Goal: Task Accomplishment & Management: Manage account settings

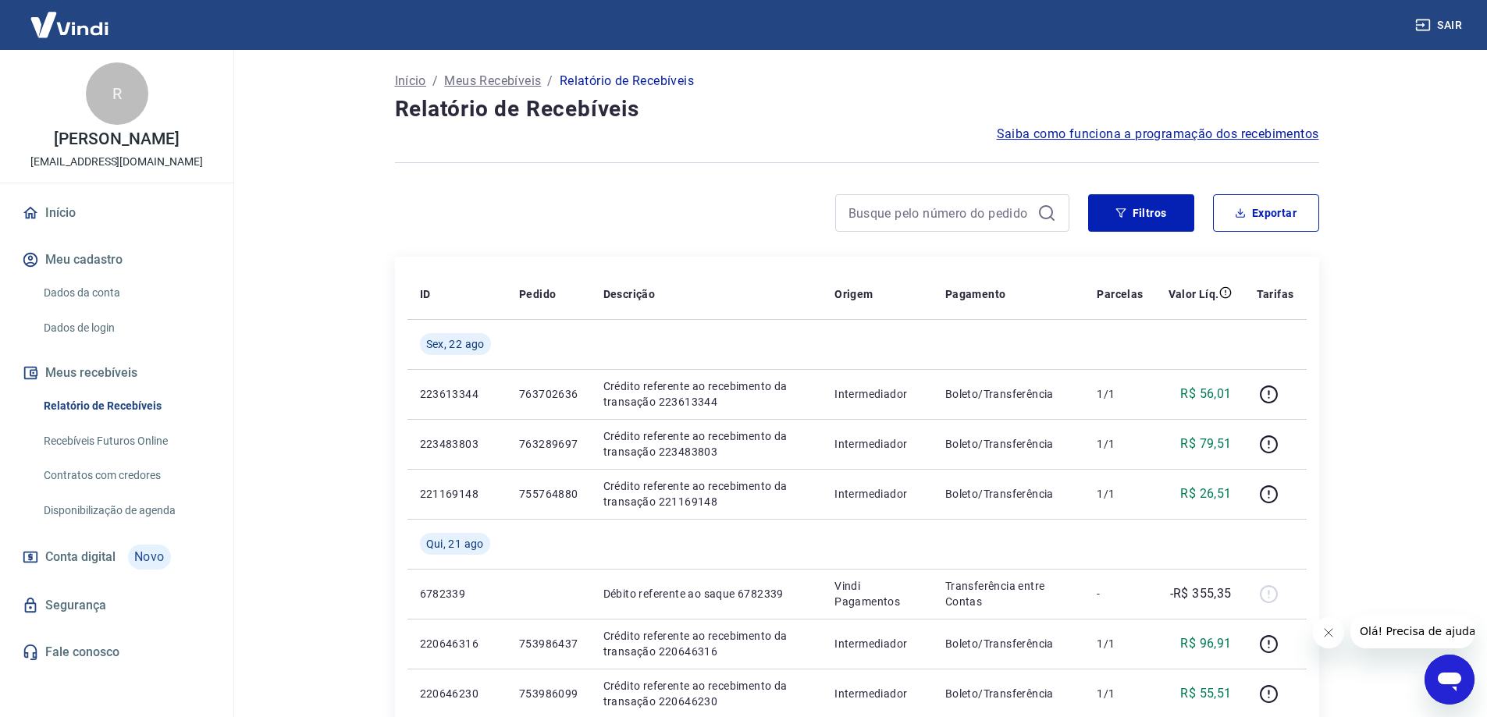
click at [103, 292] on link "Dados da conta" at bounding box center [125, 293] width 177 height 32
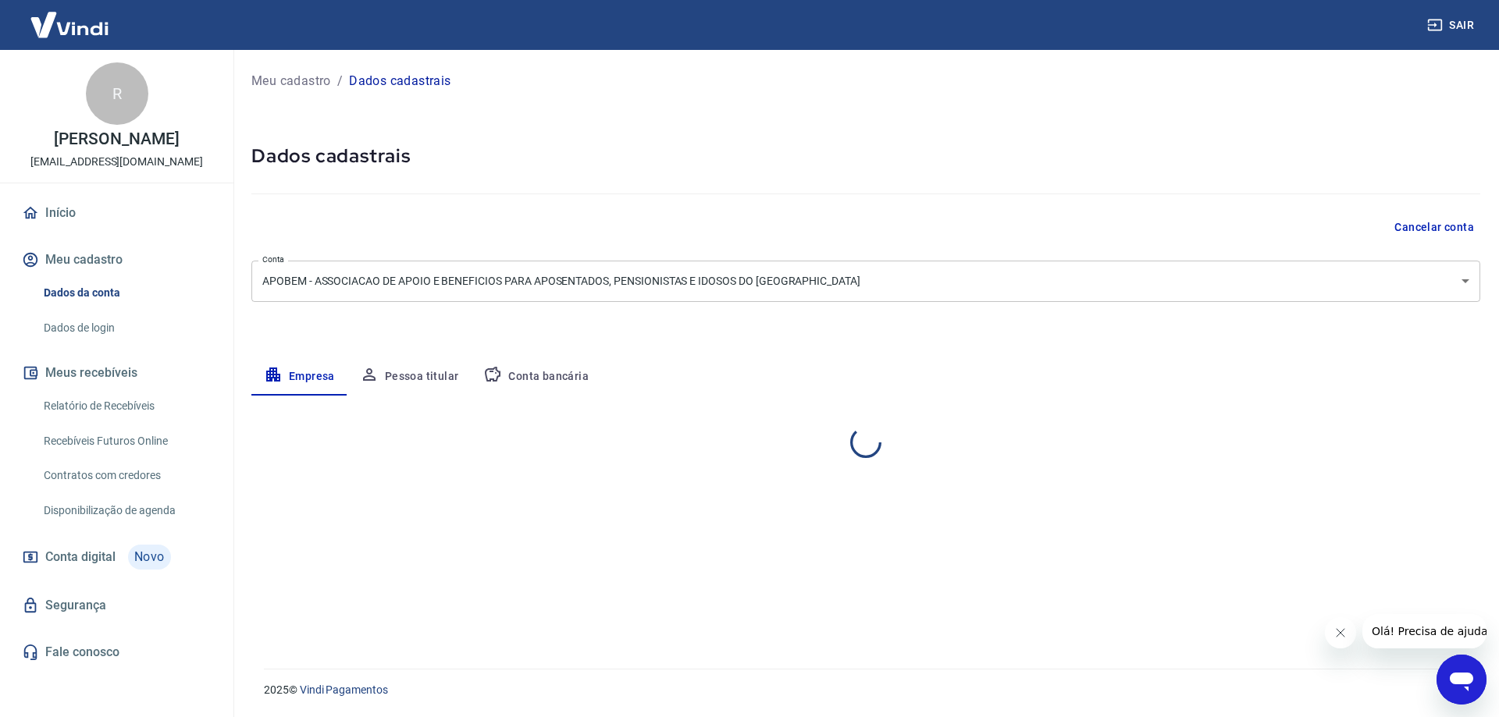
select select "RS"
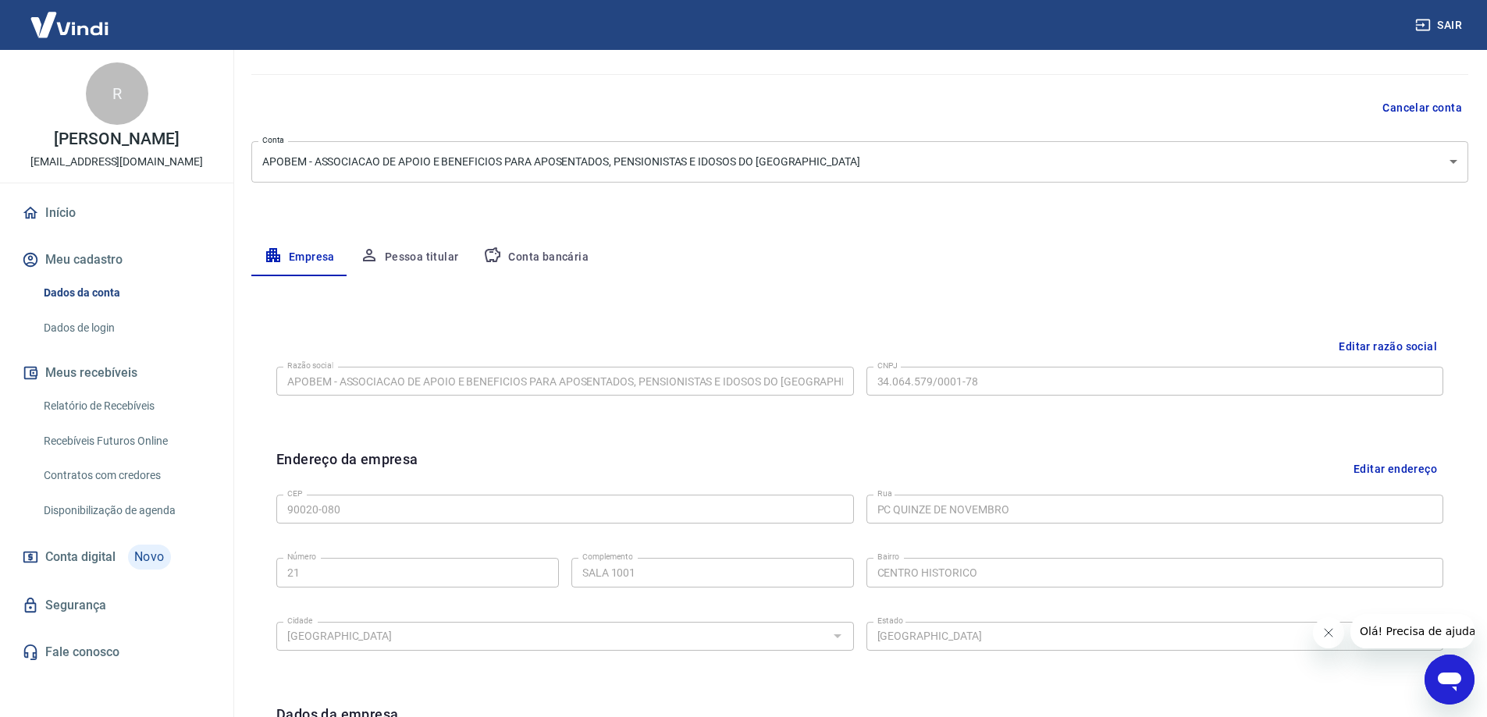
scroll to position [156, 0]
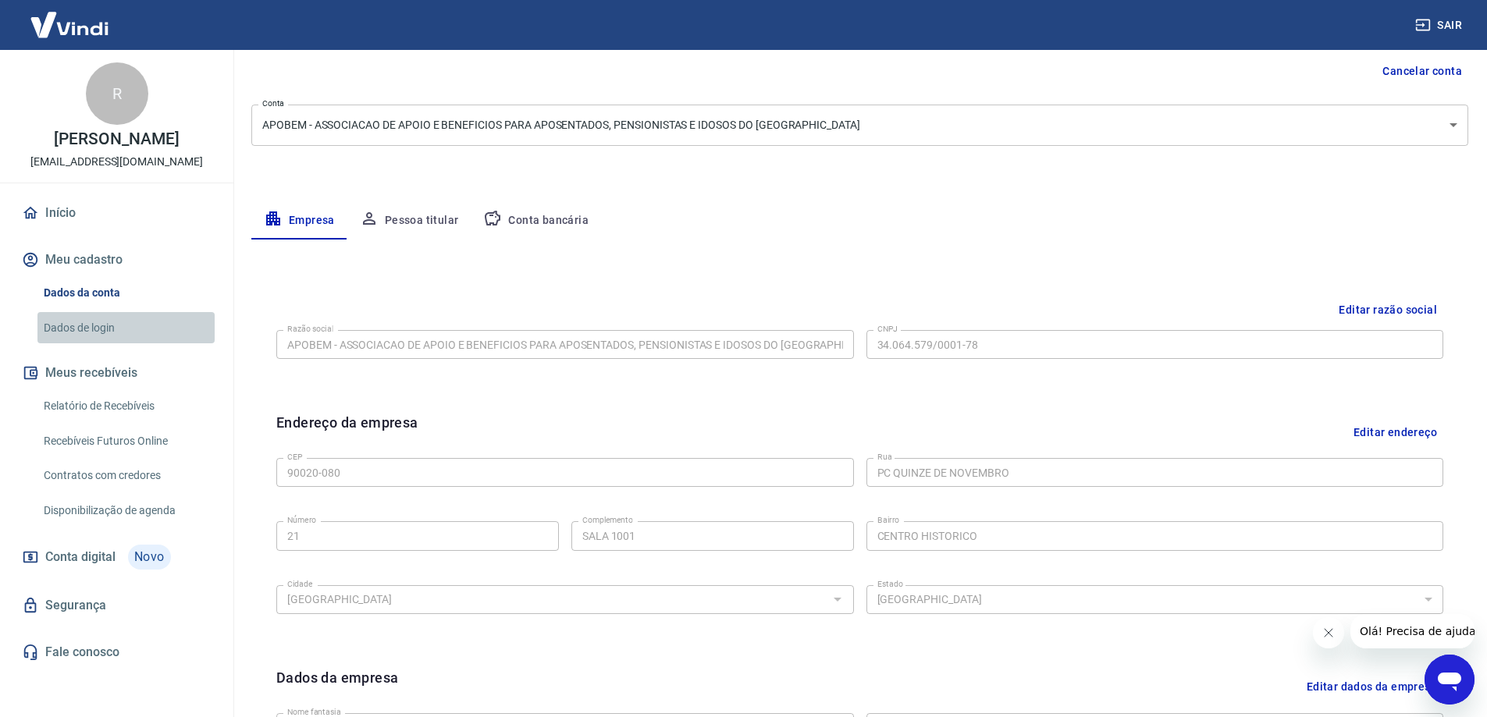
click at [106, 332] on link "Dados de login" at bounding box center [125, 328] width 177 height 32
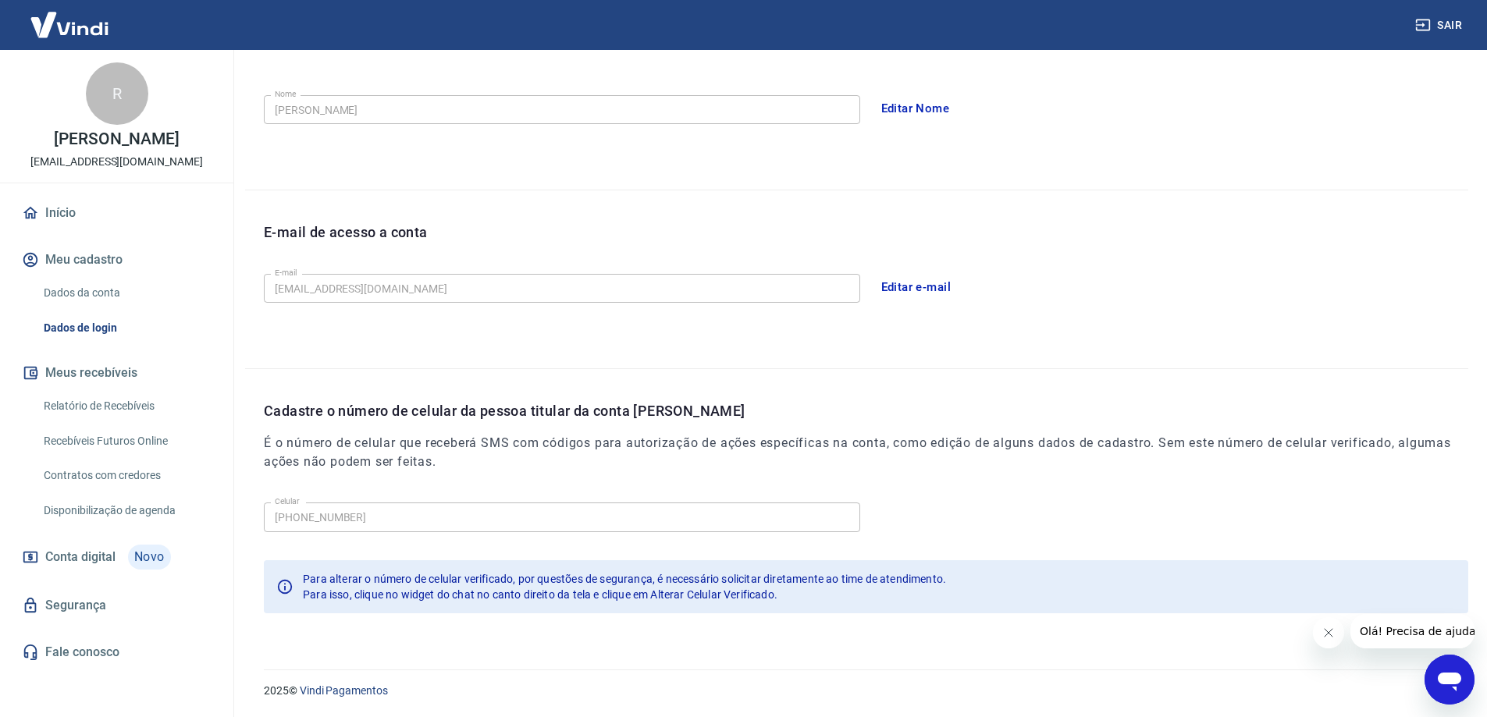
scroll to position [283, 0]
click at [101, 606] on link "Segurança" at bounding box center [117, 606] width 196 height 34
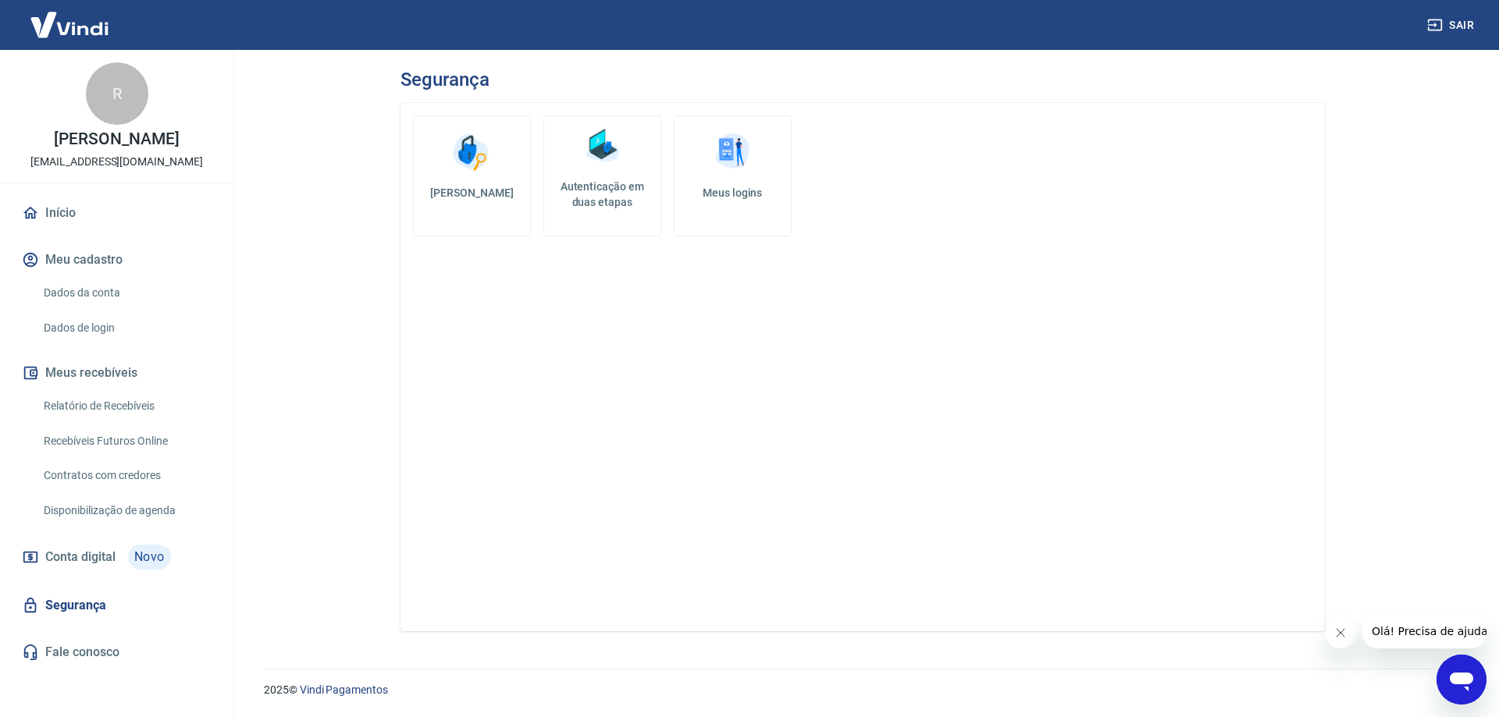
click at [724, 144] on img at bounding box center [732, 152] width 47 height 47
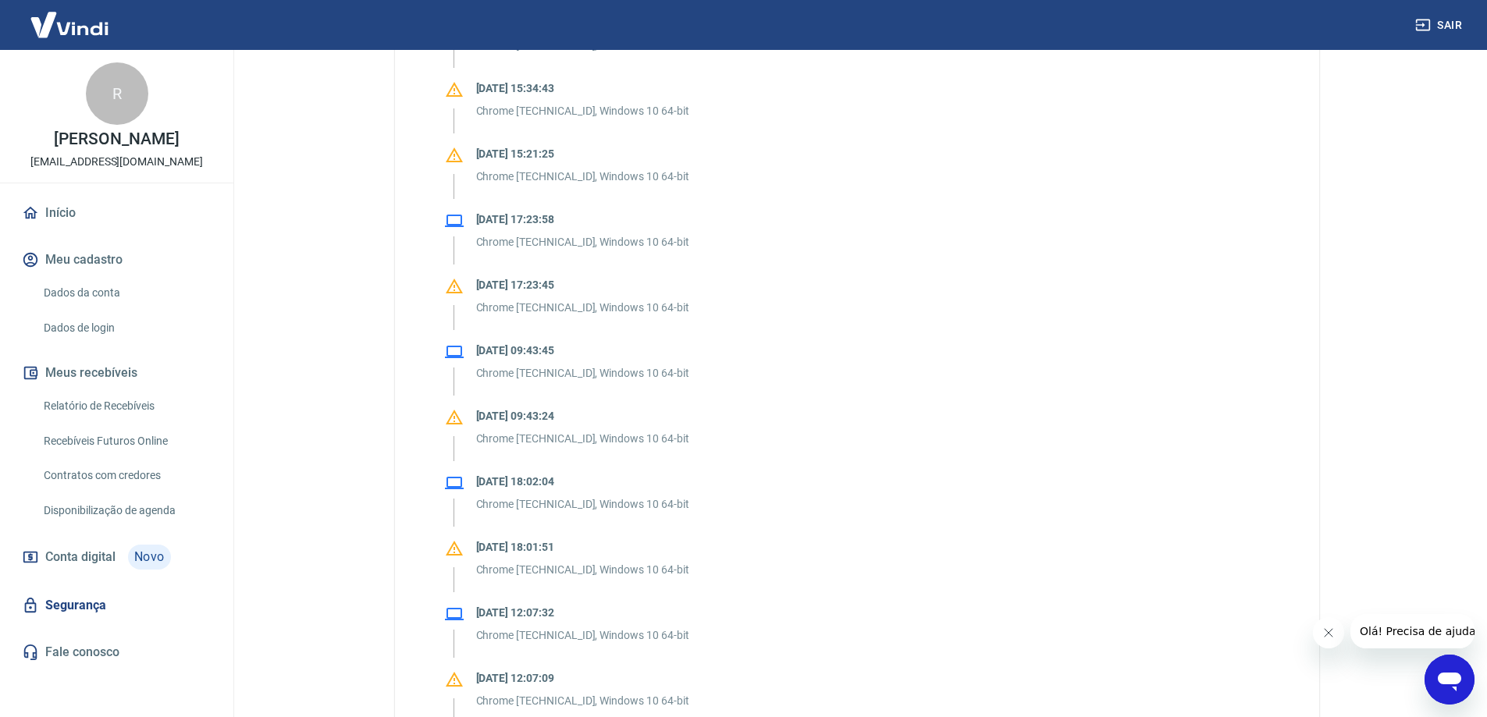
scroll to position [937, 0]
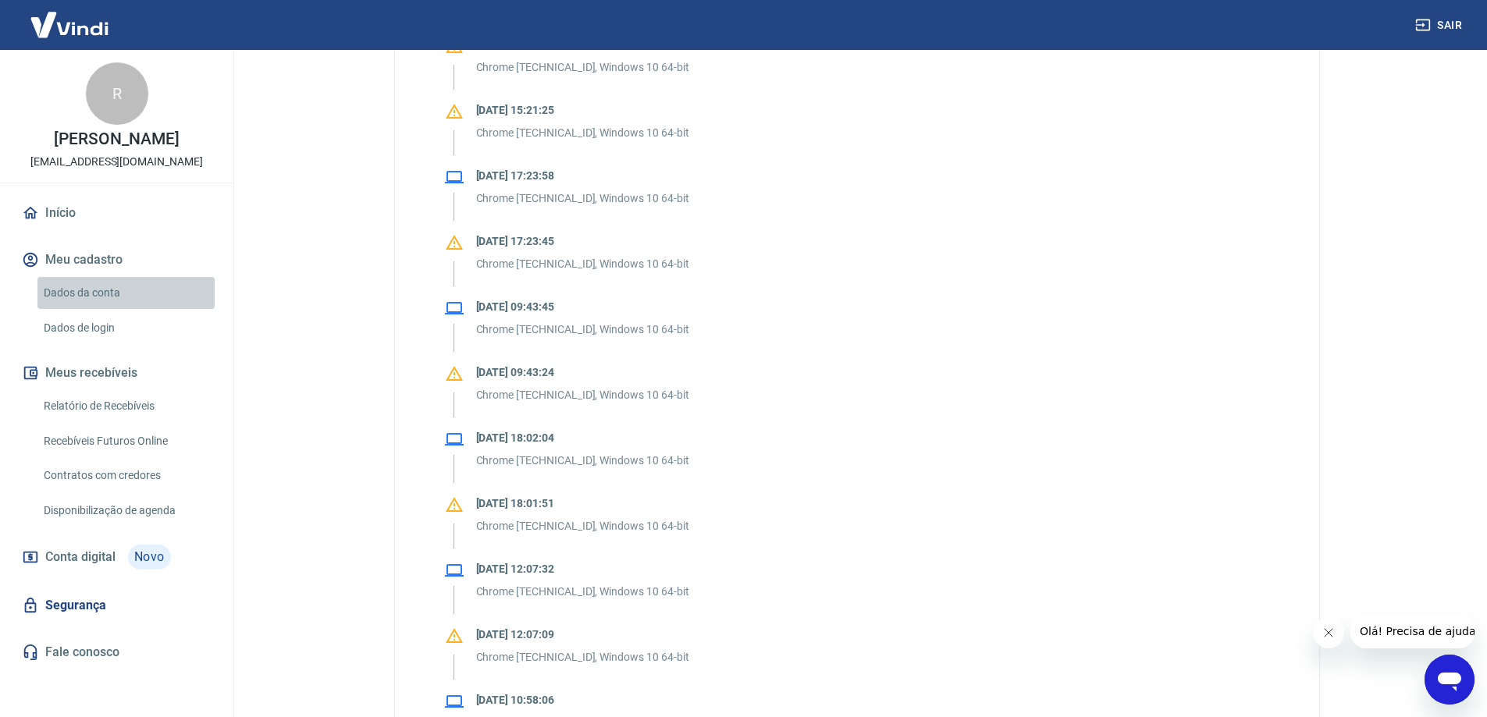
click at [104, 286] on link "Dados da conta" at bounding box center [125, 293] width 177 height 32
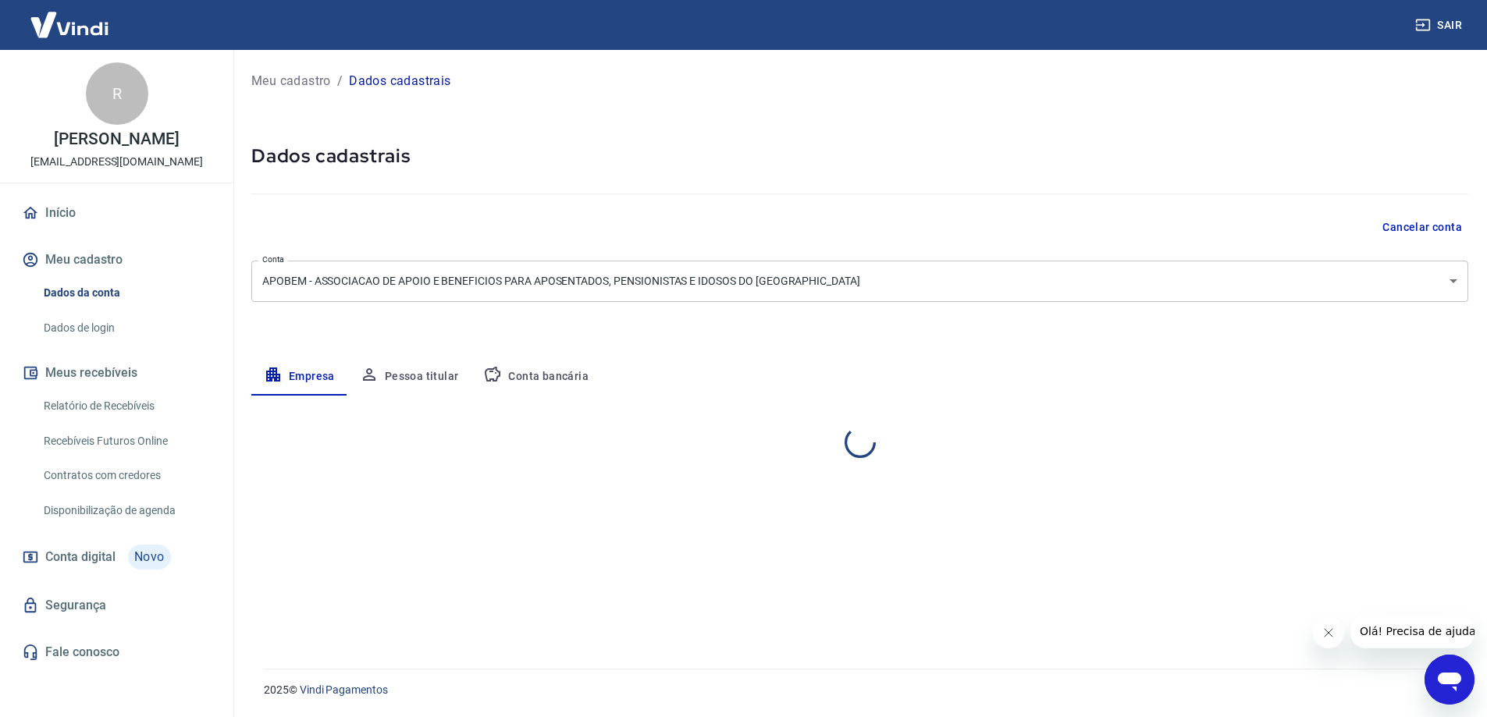
select select "RS"
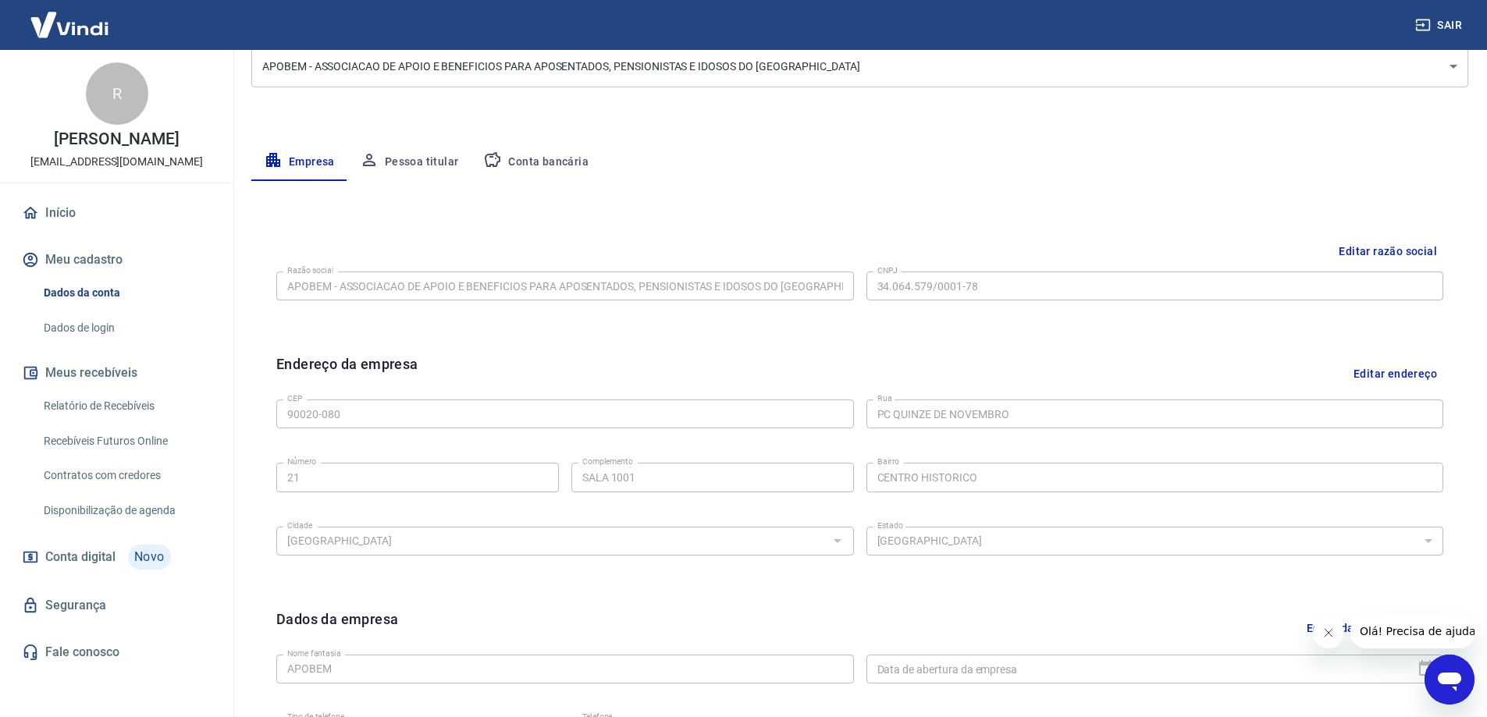
scroll to position [234, 0]
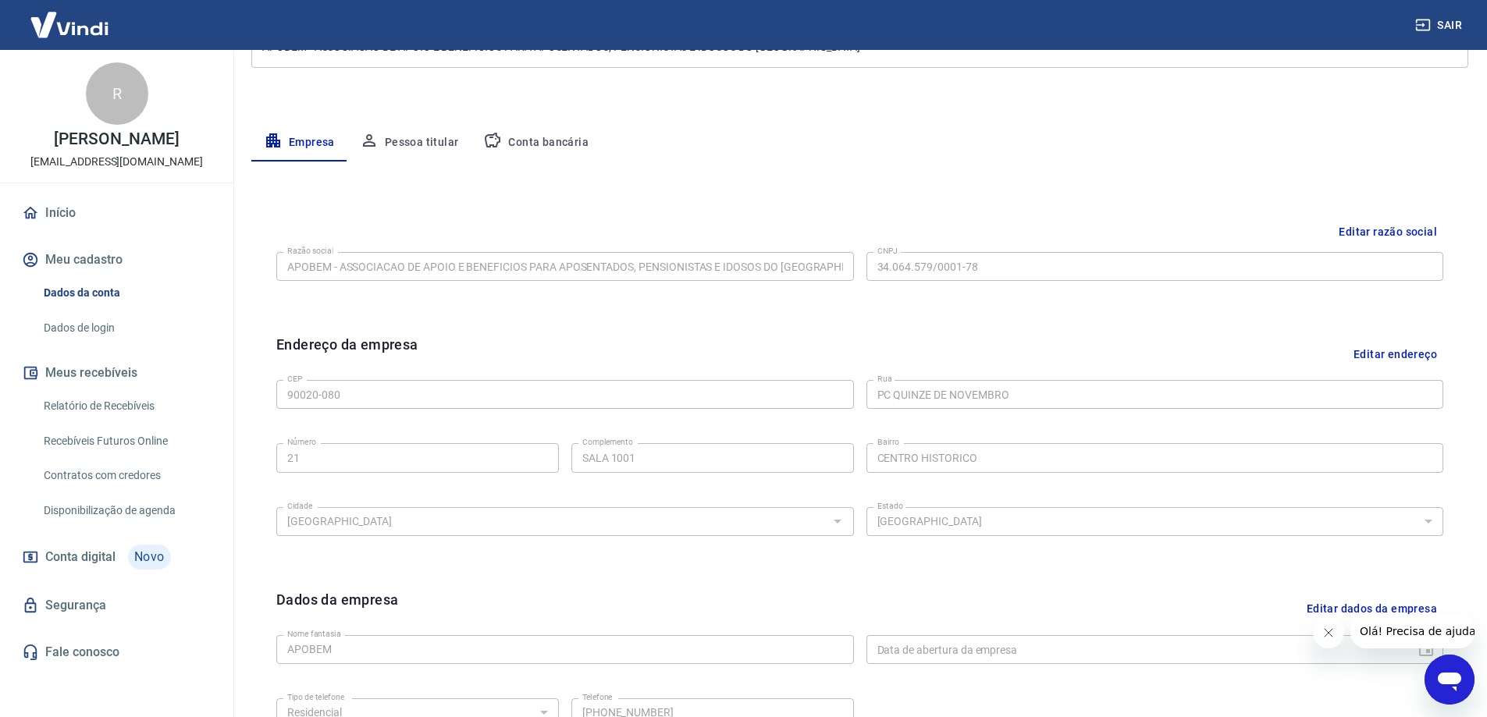
click at [396, 133] on button "Pessoa titular" at bounding box center [409, 142] width 124 height 37
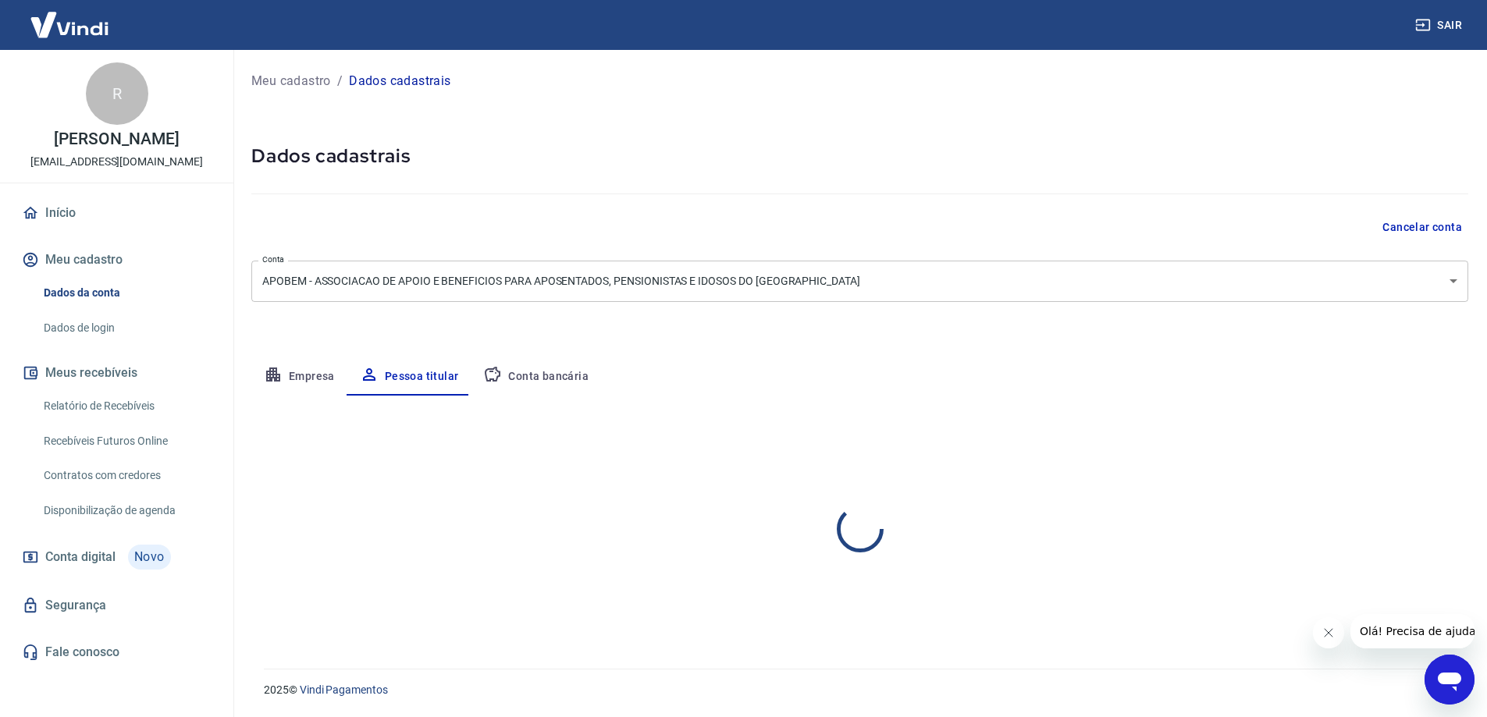
scroll to position [0, 0]
click at [1407, 439] on button "Editar nome e CPF" at bounding box center [1423, 442] width 116 height 30
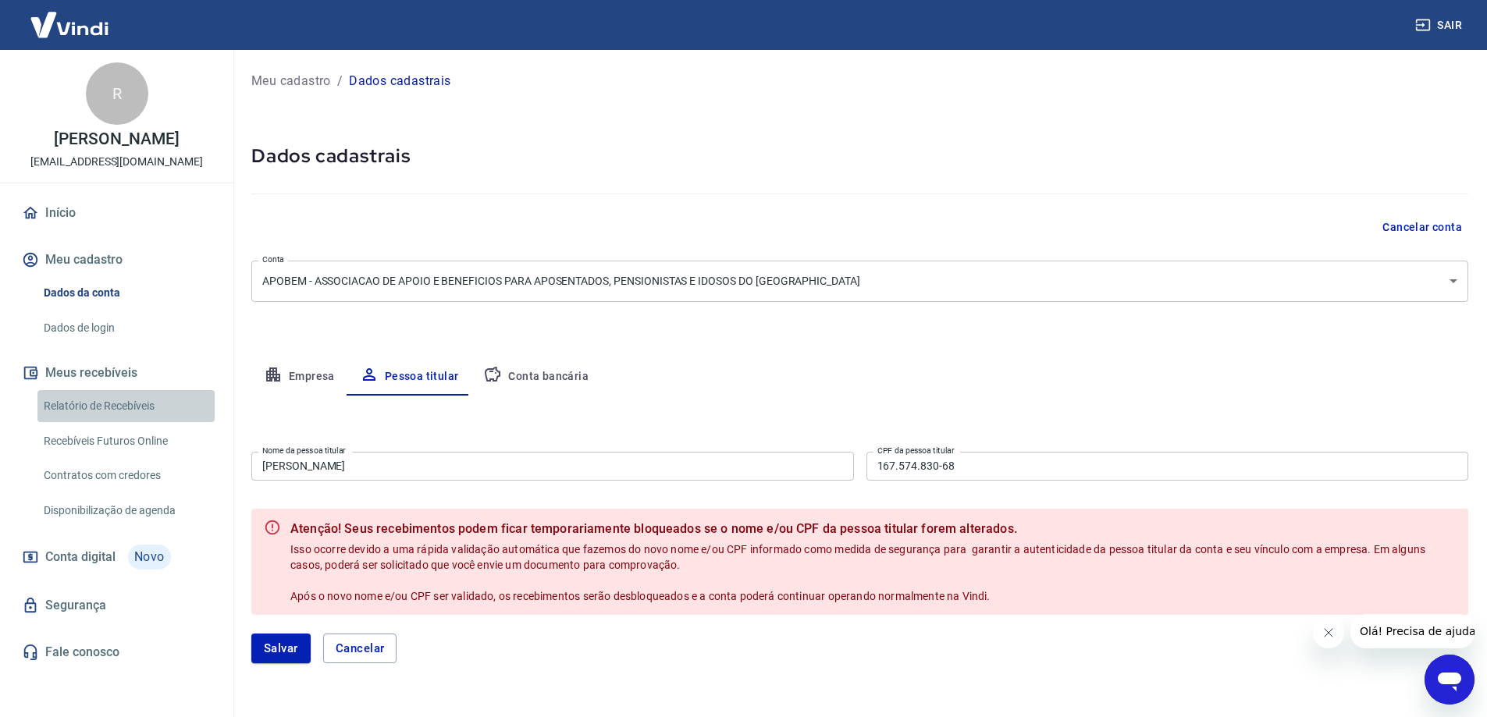
click at [112, 401] on link "Relatório de Recebíveis" at bounding box center [125, 406] width 177 height 32
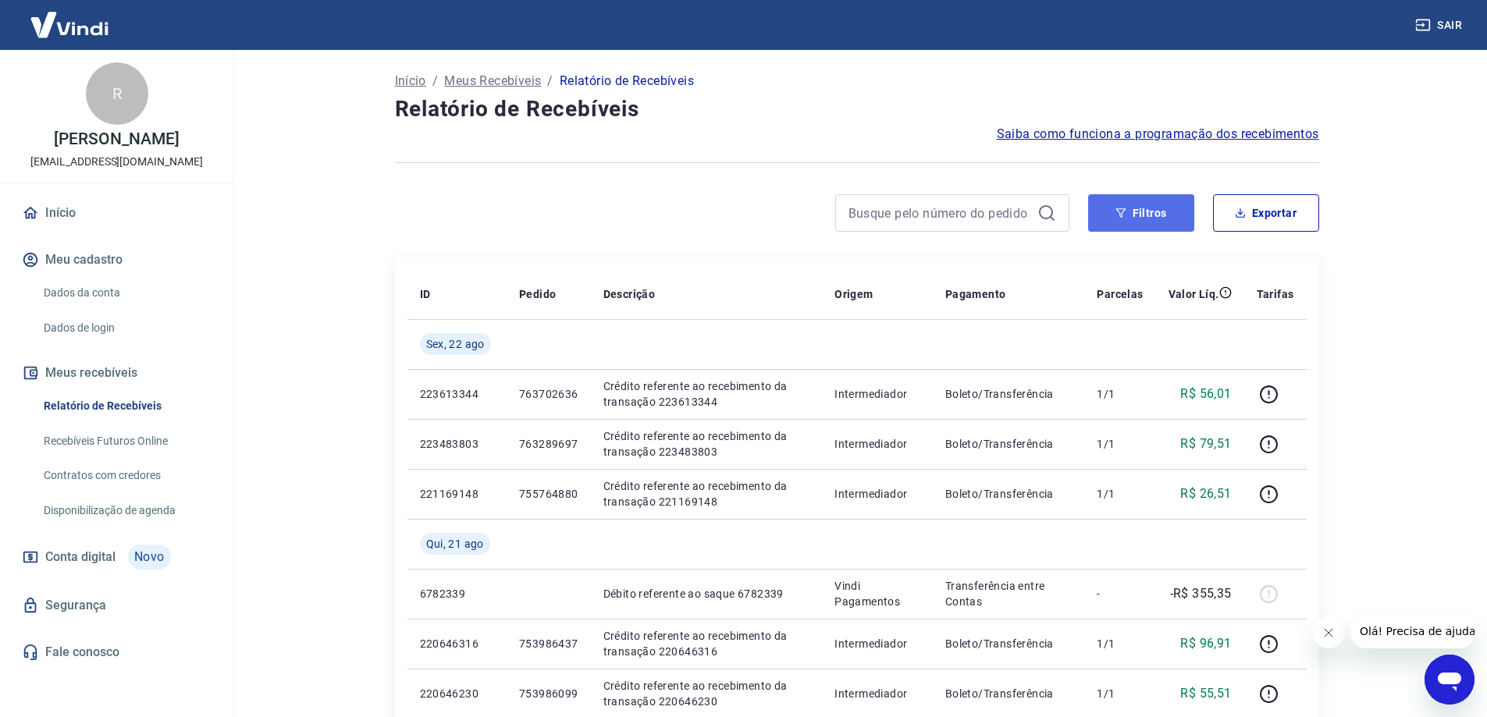
click at [1165, 215] on button "Filtros" at bounding box center [1141, 212] width 106 height 37
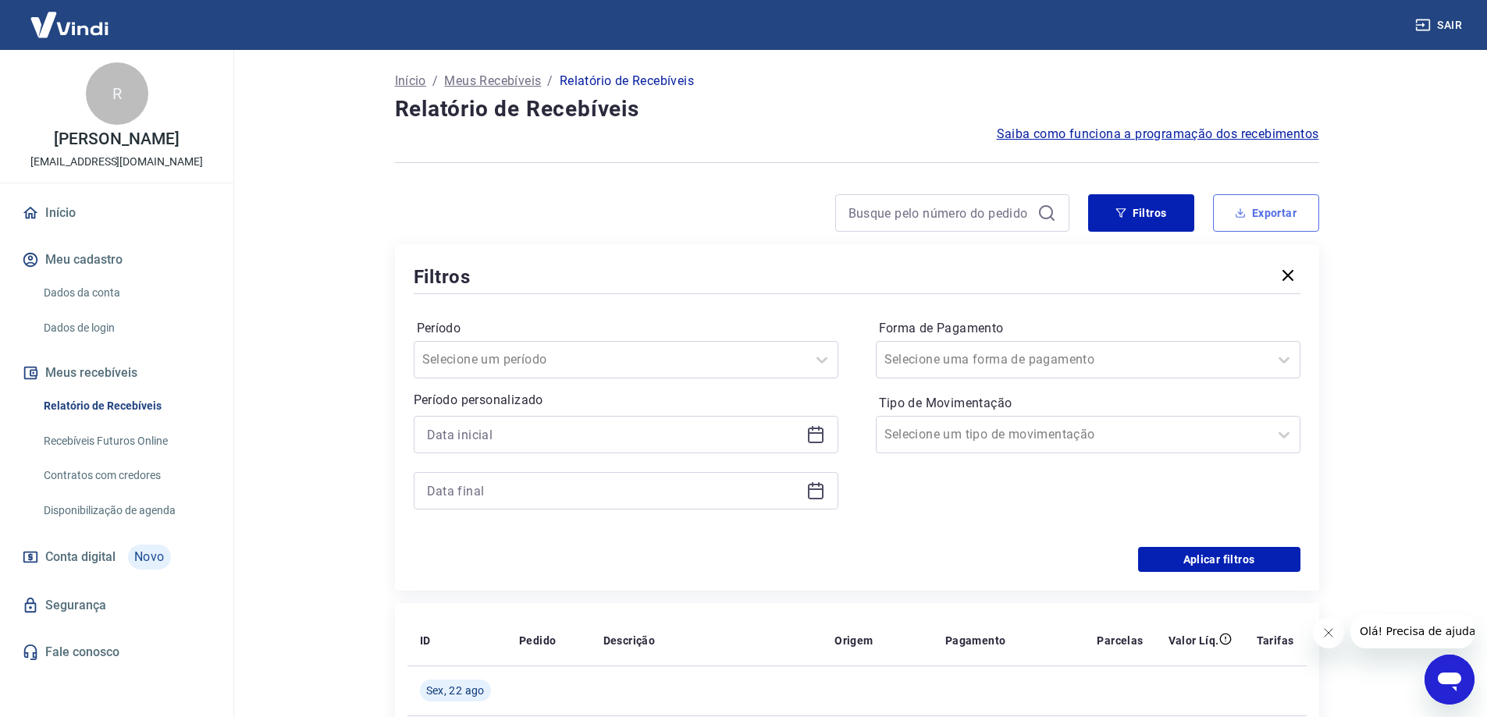
click at [1290, 210] on button "Exportar" at bounding box center [1266, 212] width 106 height 37
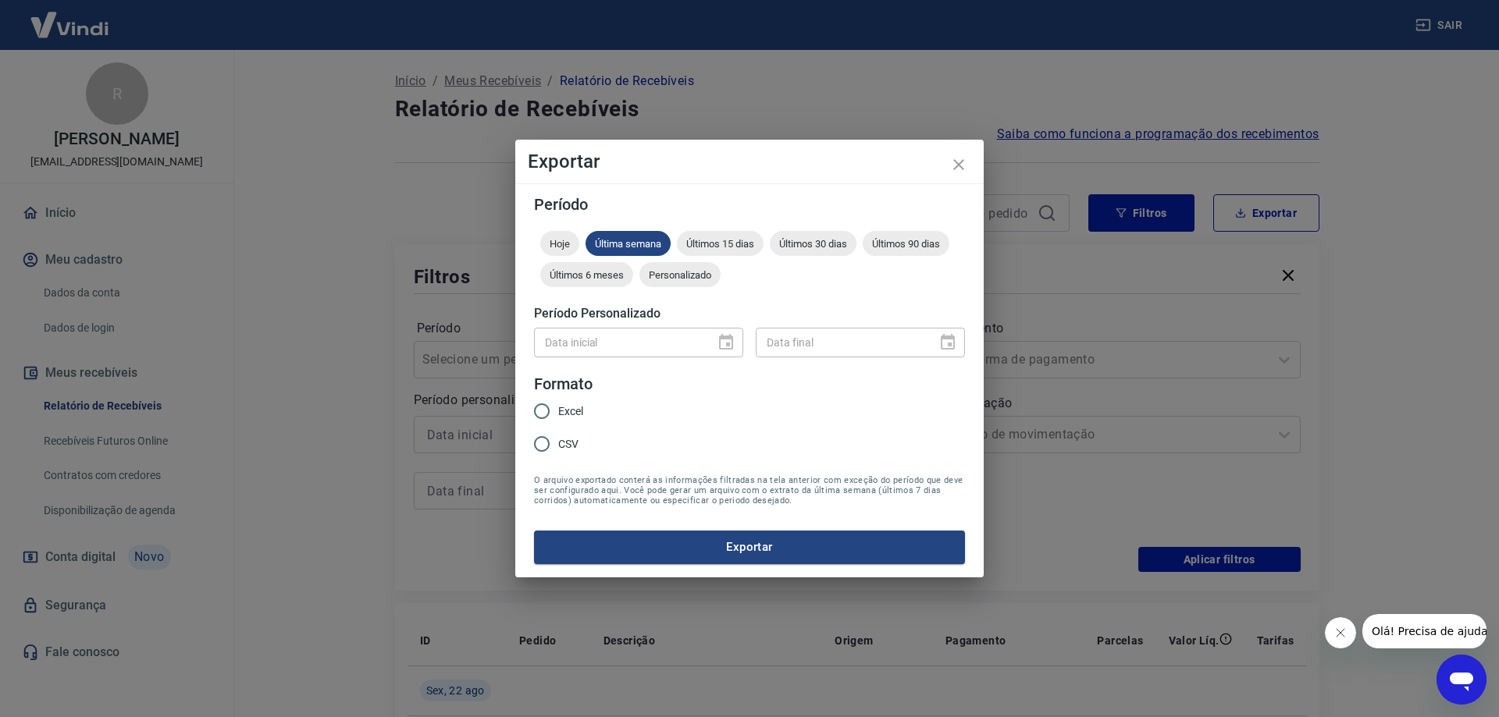
drag, startPoint x: 715, startPoint y: 349, endPoint x: 723, endPoint y: 344, distance: 9.5
click at [718, 346] on div "Data inicial" at bounding box center [638, 342] width 209 height 29
click at [726, 339] on div "Data inicial" at bounding box center [638, 342] width 209 height 29
click at [685, 274] on span "Personalizado" at bounding box center [679, 275] width 81 height 12
click at [718, 345] on icon "Choose date" at bounding box center [726, 342] width 19 height 19
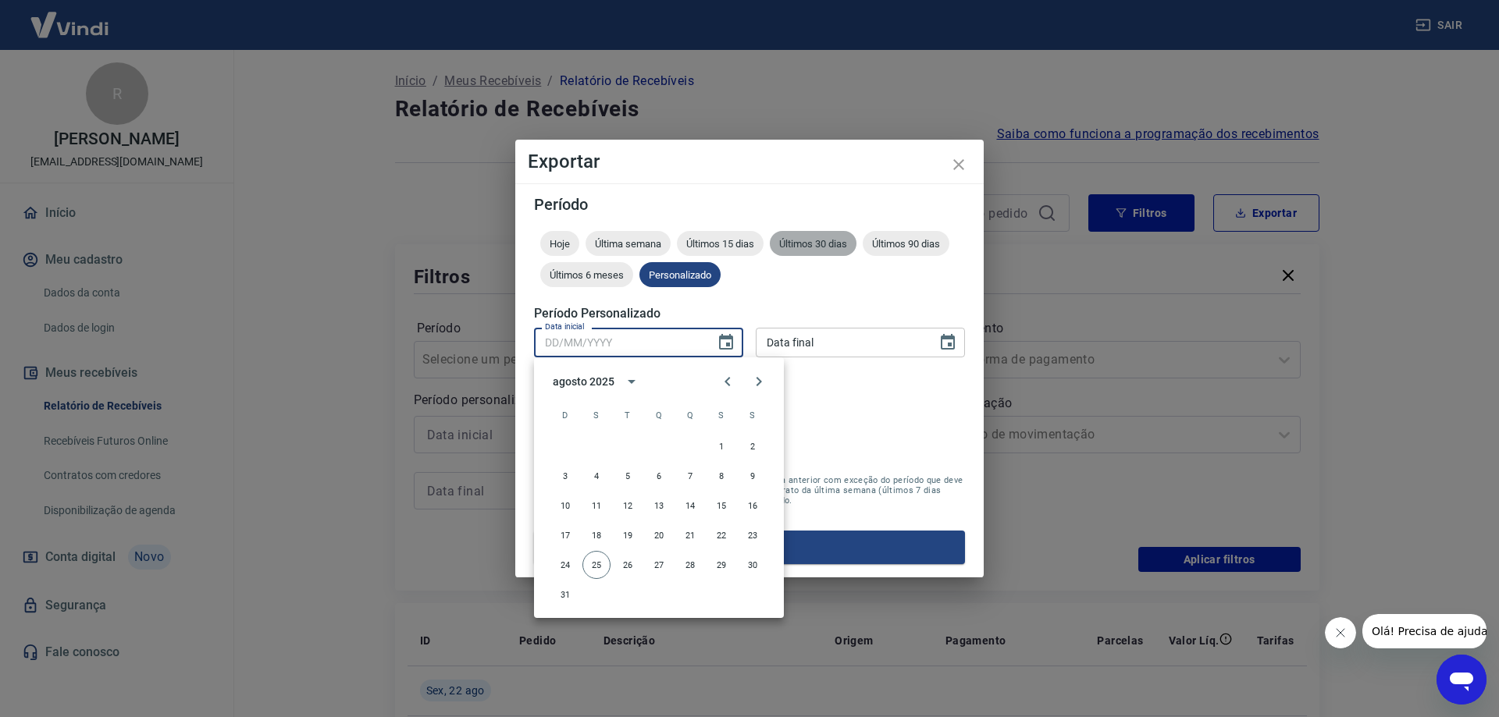
click at [836, 240] on span "Últimos 30 dias" at bounding box center [813, 244] width 87 height 12
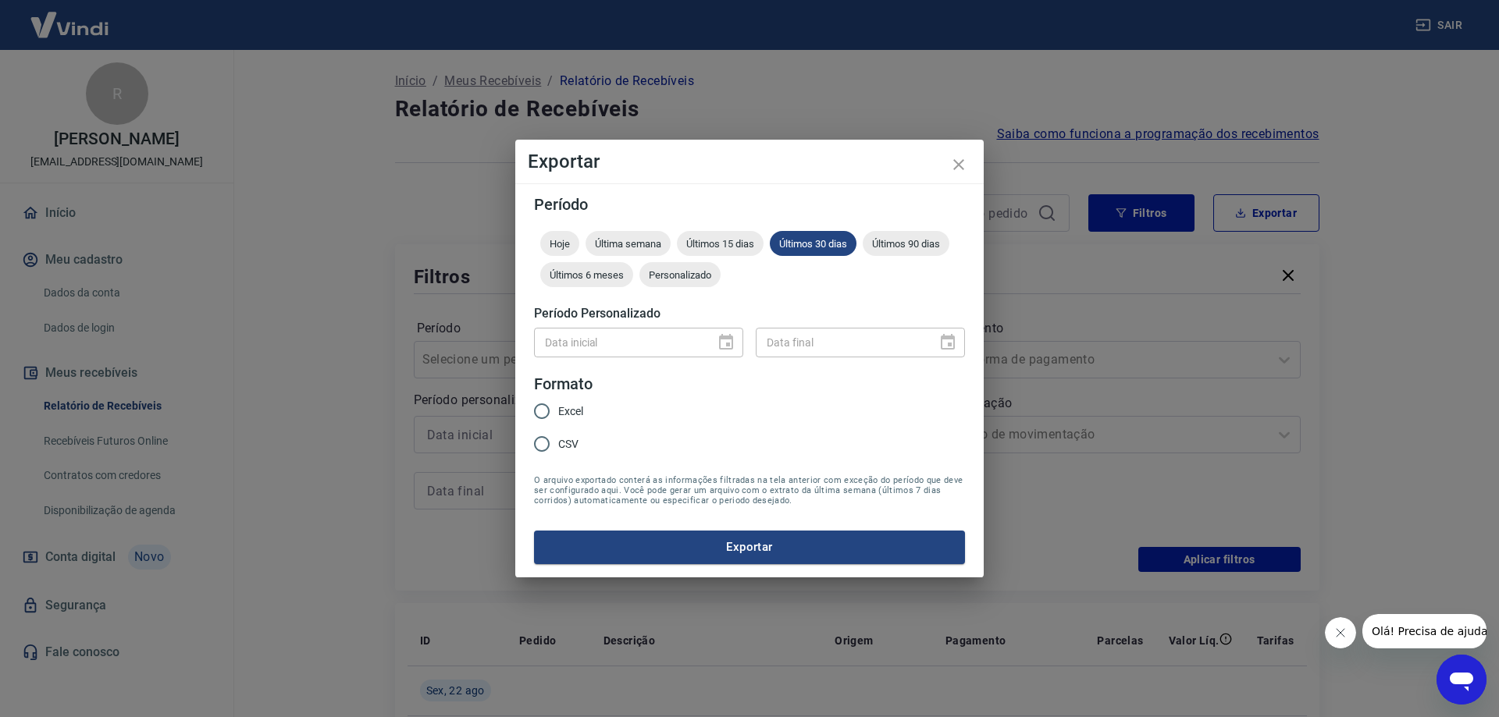
click at [568, 405] on span "Excel" at bounding box center [570, 412] width 25 height 16
click at [558, 405] on input "Excel" at bounding box center [541, 411] width 33 height 33
radio input "true"
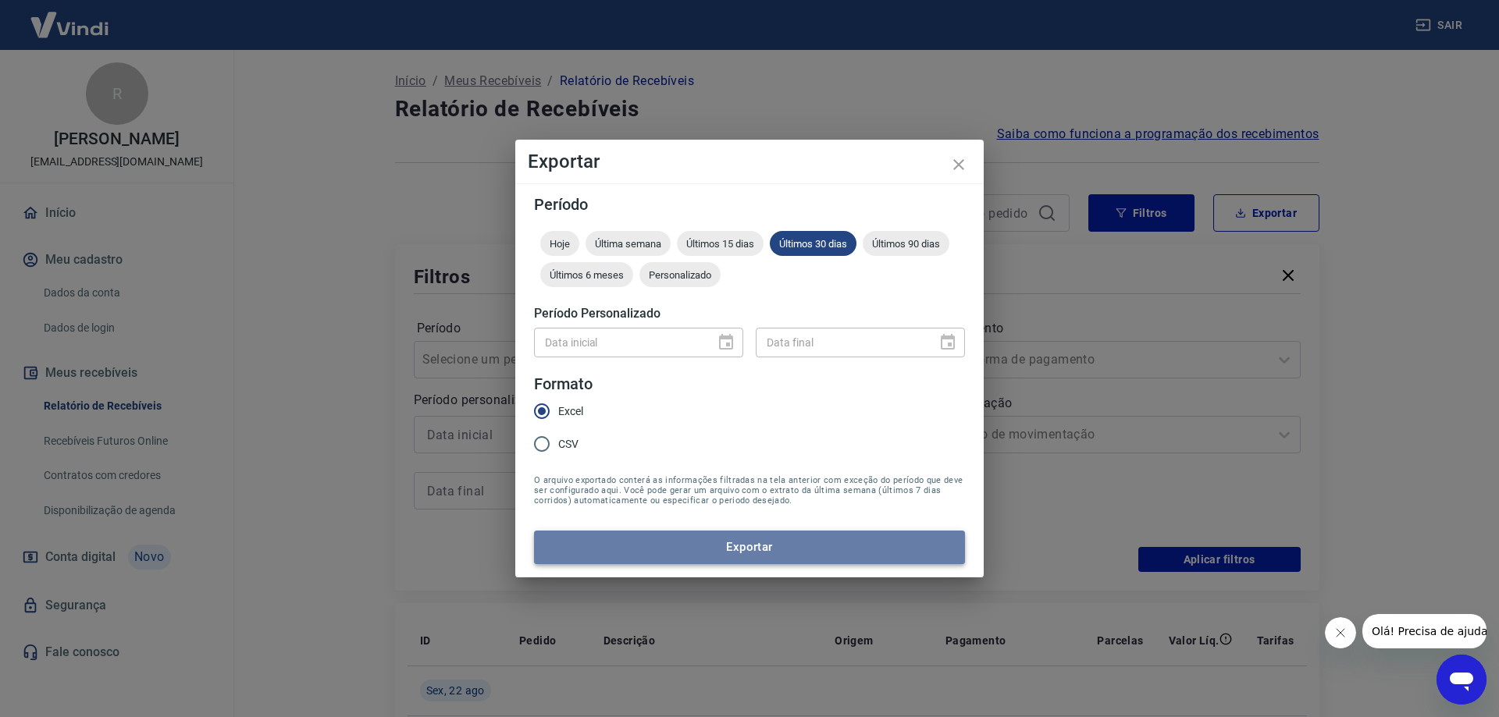
click at [792, 532] on button "Exportar" at bounding box center [749, 547] width 431 height 33
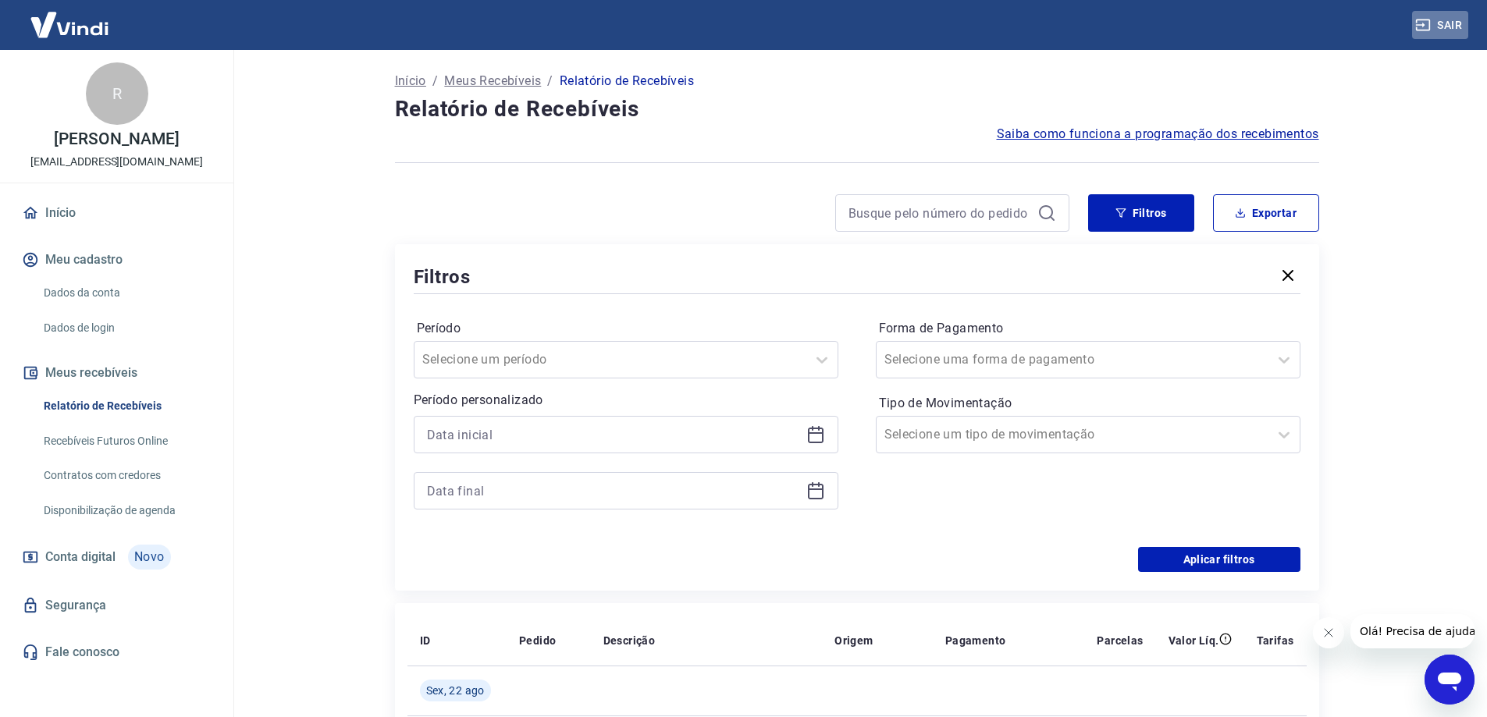
click at [1454, 25] on button "Sair" at bounding box center [1440, 25] width 56 height 29
